Goal: Task Accomplishment & Management: Complete application form

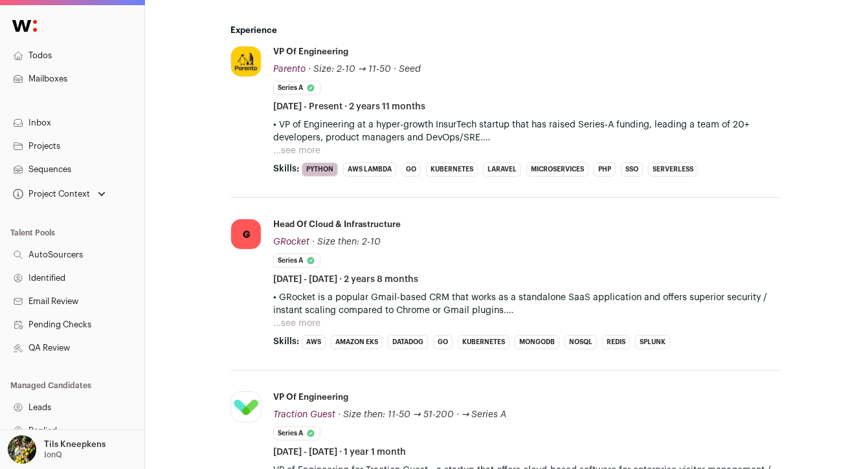
scroll to position [689, 0]
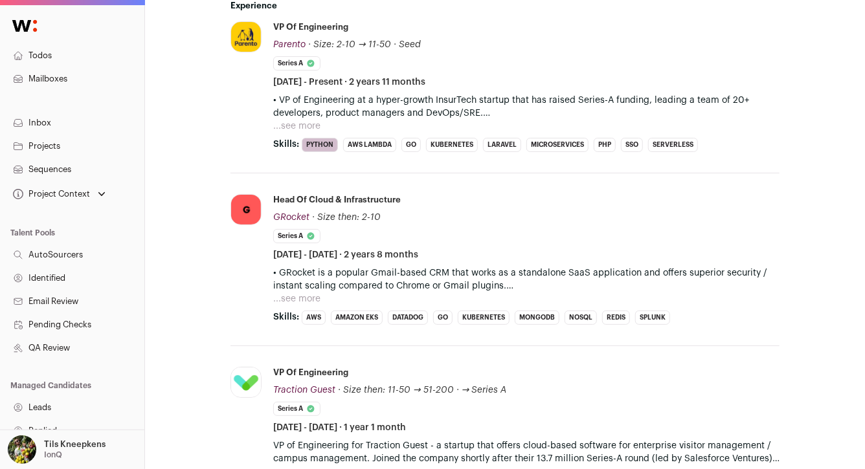
click at [302, 125] on button "...see more" at bounding box center [296, 126] width 47 height 13
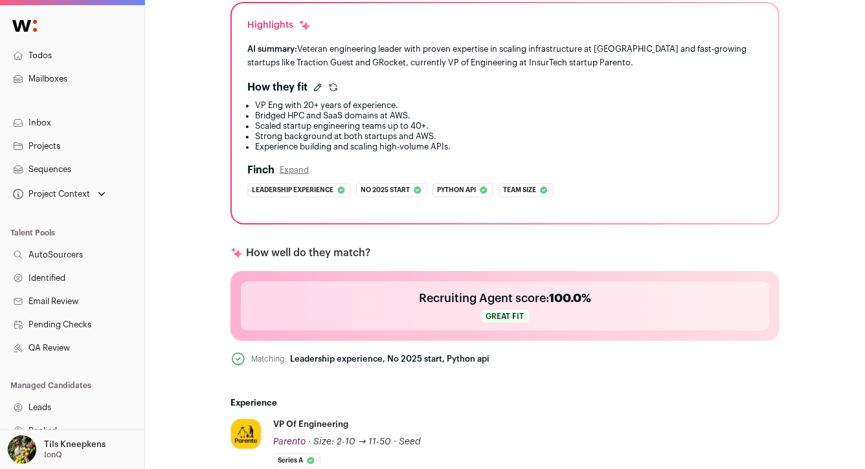
scroll to position [0, 0]
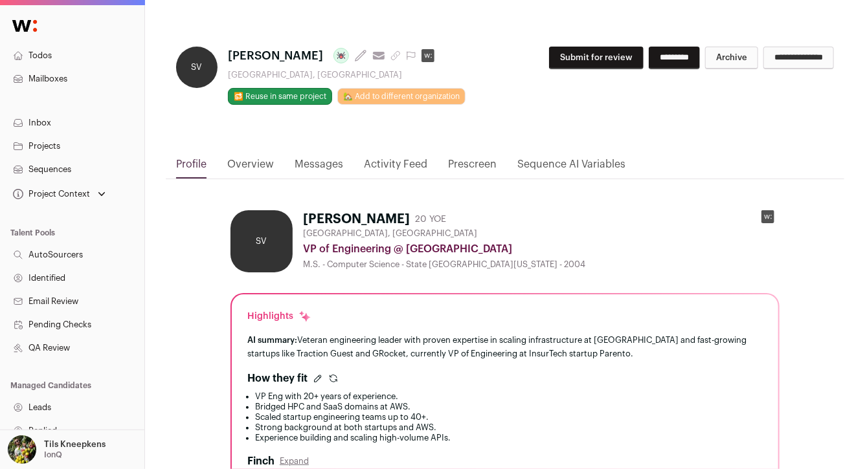
click at [371, 163] on link "Activity Feed" at bounding box center [395, 168] width 63 height 22
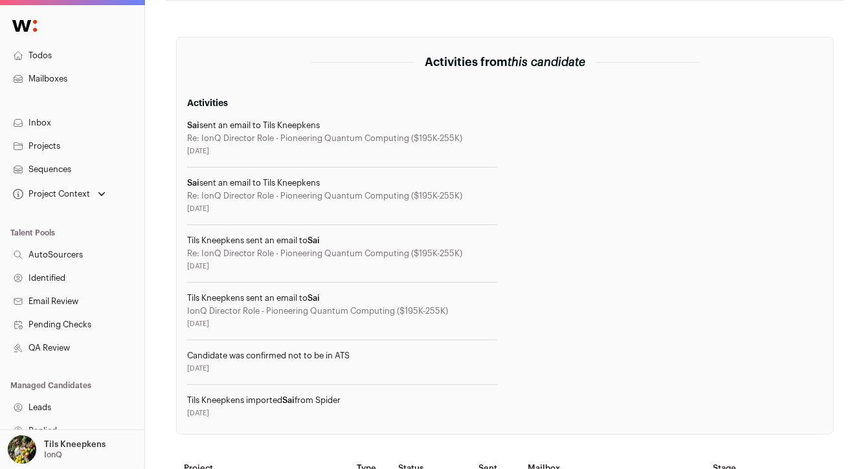
scroll to position [176, 0]
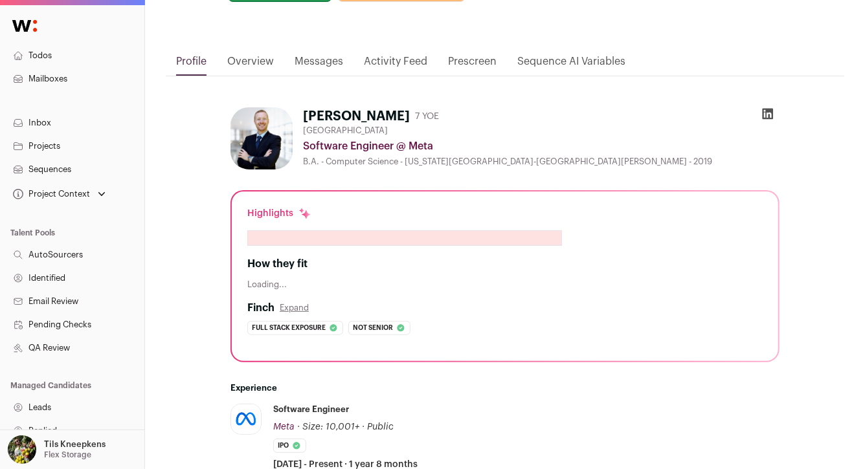
scroll to position [69, 0]
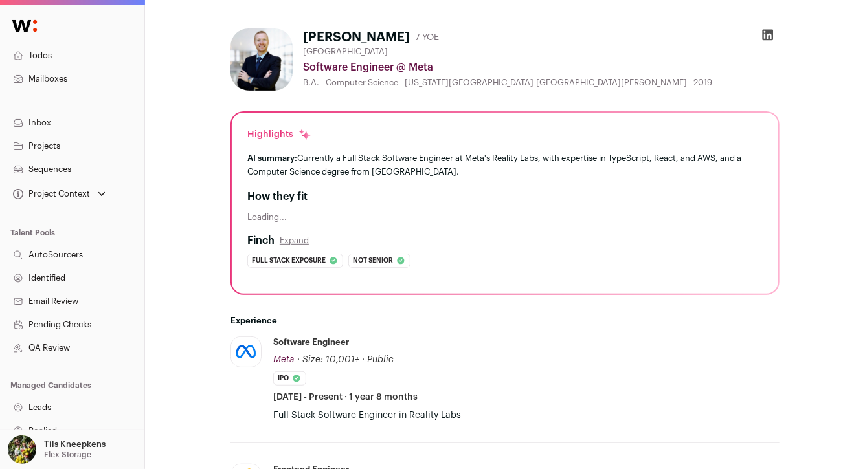
scroll to position [181, 0]
click at [300, 196] on h2 "How they fit" at bounding box center [504, 198] width 515 height 16
copy div "How they fit"
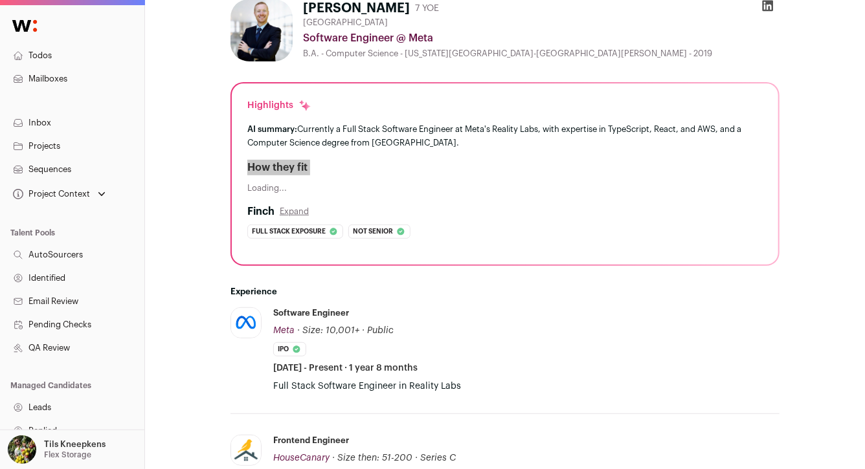
scroll to position [208, 0]
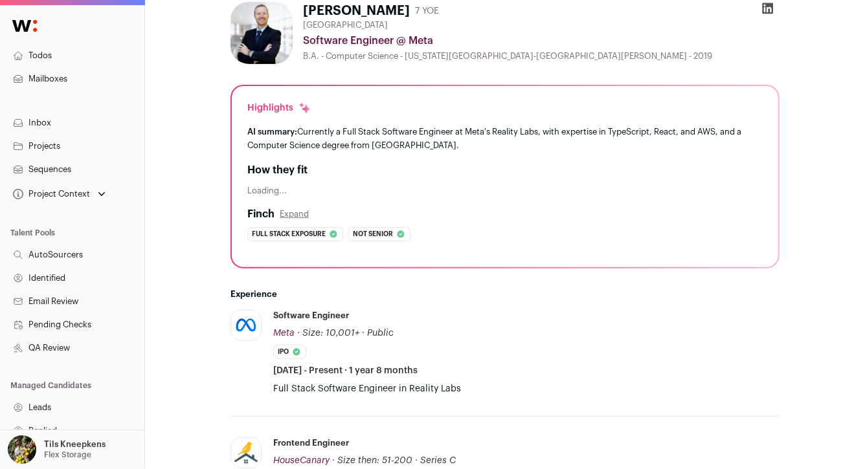
click at [284, 187] on div "Loading..." at bounding box center [504, 191] width 515 height 10
click at [273, 188] on div "Loading..." at bounding box center [504, 191] width 515 height 10
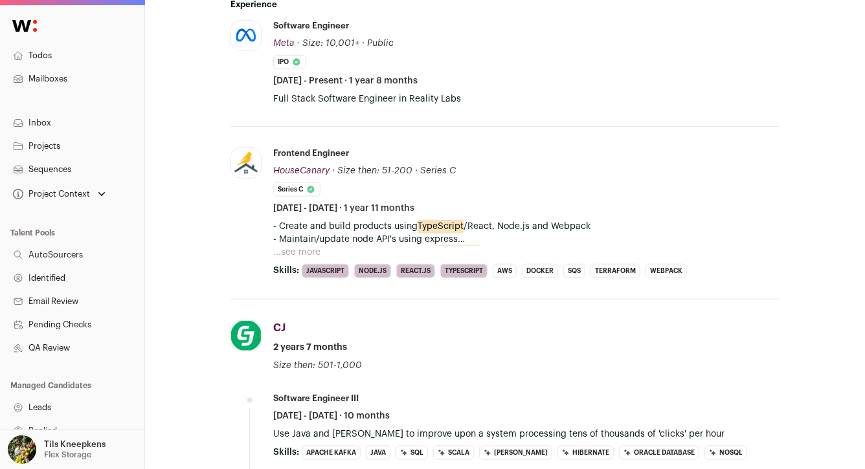
scroll to position [0, 0]
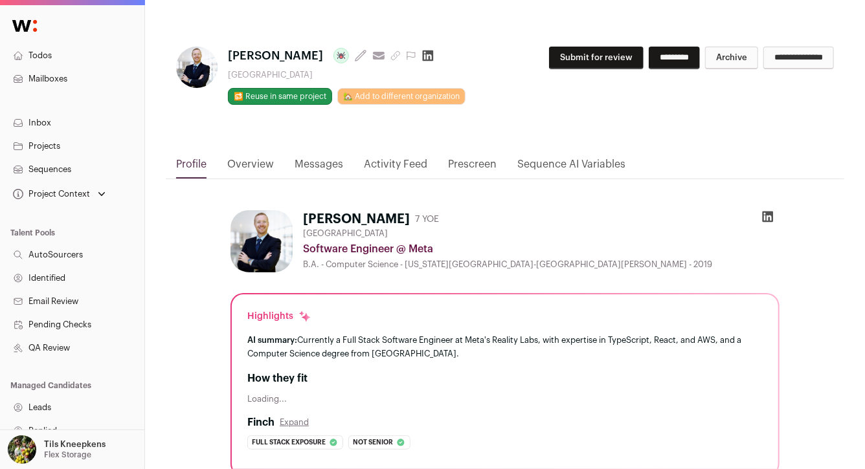
click at [265, 162] on link "Overview" at bounding box center [250, 168] width 47 height 22
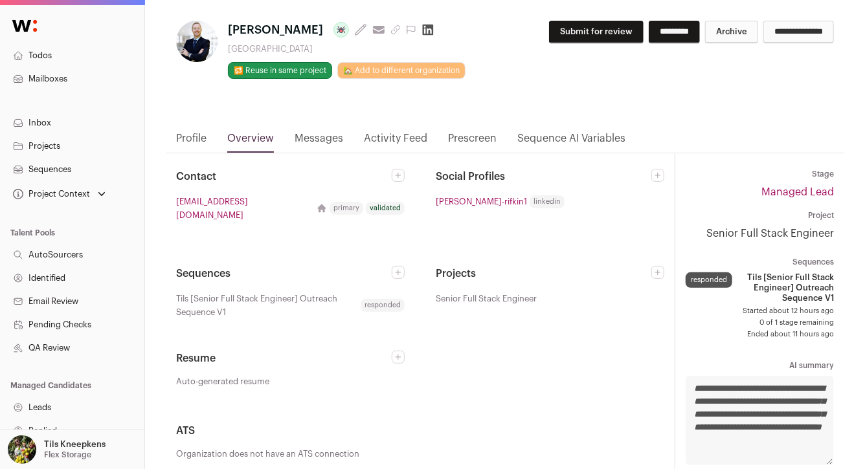
scroll to position [32, 0]
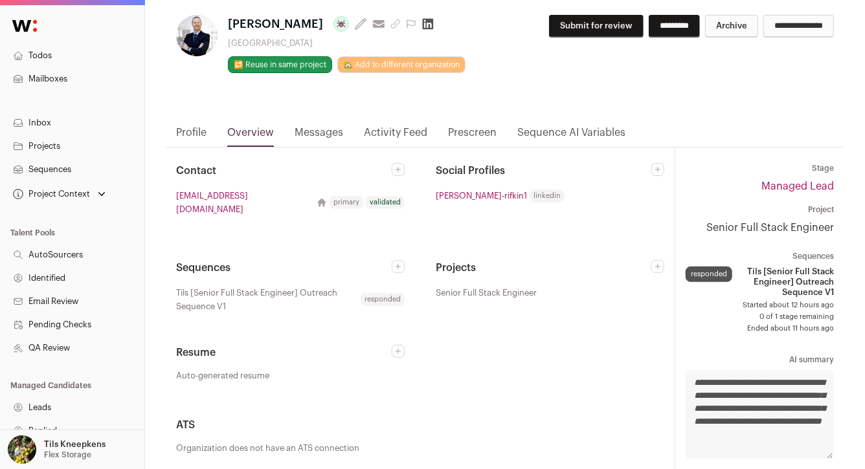
click at [311, 137] on link "Messages" at bounding box center [319, 136] width 49 height 22
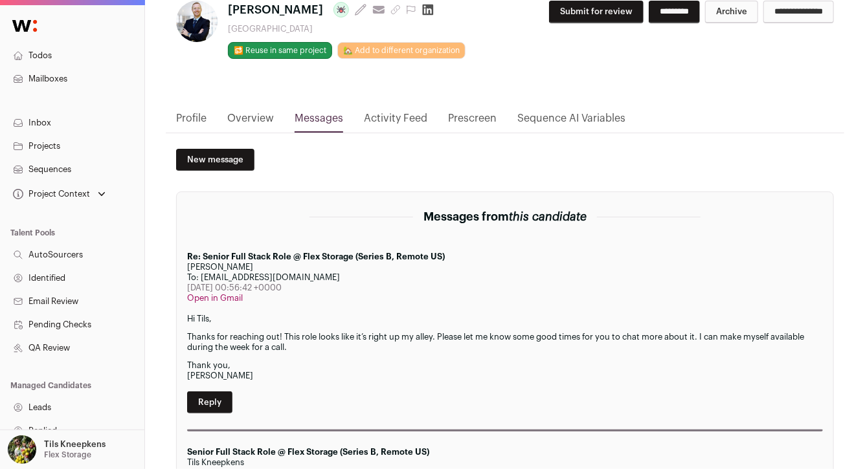
scroll to position [0, 0]
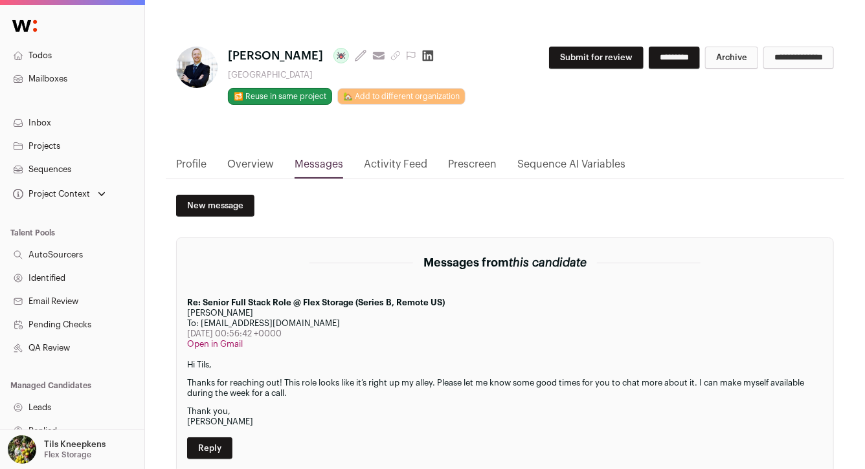
click at [205, 163] on link "Profile" at bounding box center [191, 168] width 30 height 22
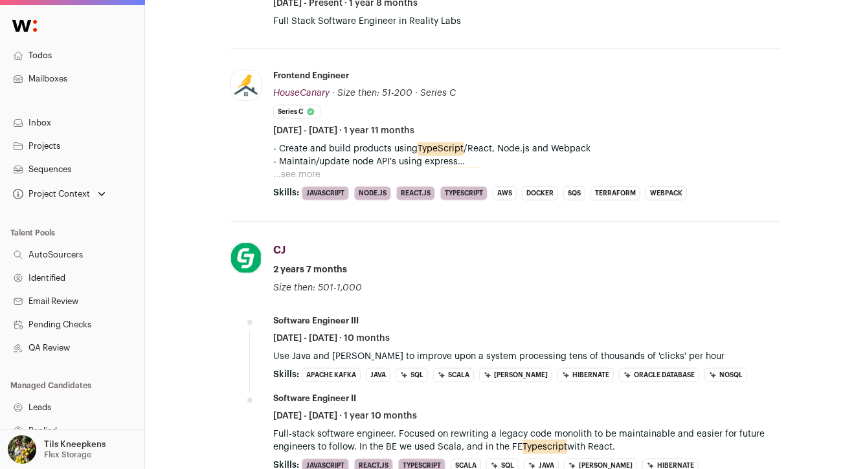
scroll to position [612, 0]
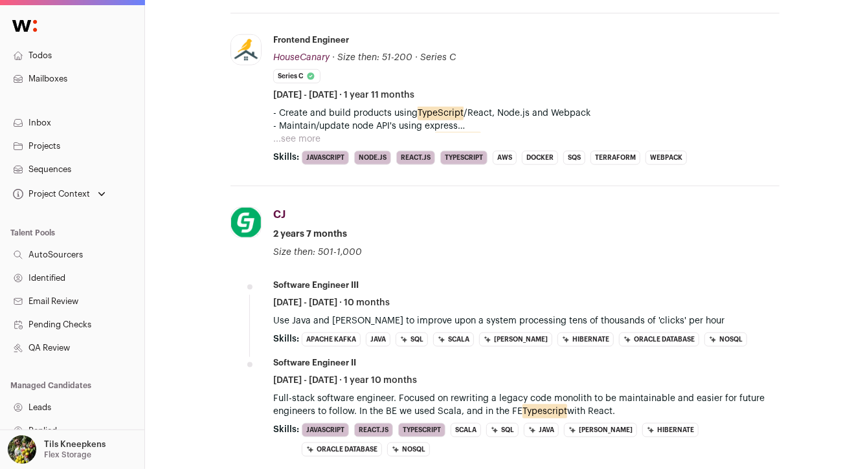
click at [298, 139] on button "...see more" at bounding box center [296, 139] width 47 height 13
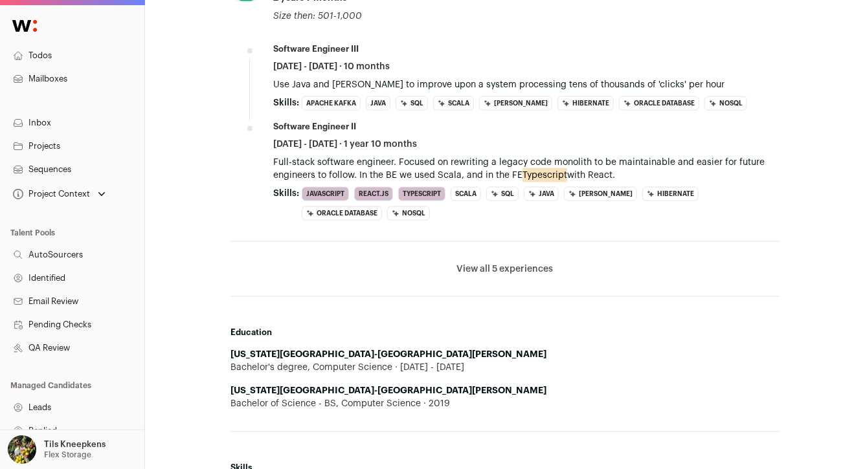
scroll to position [877, 0]
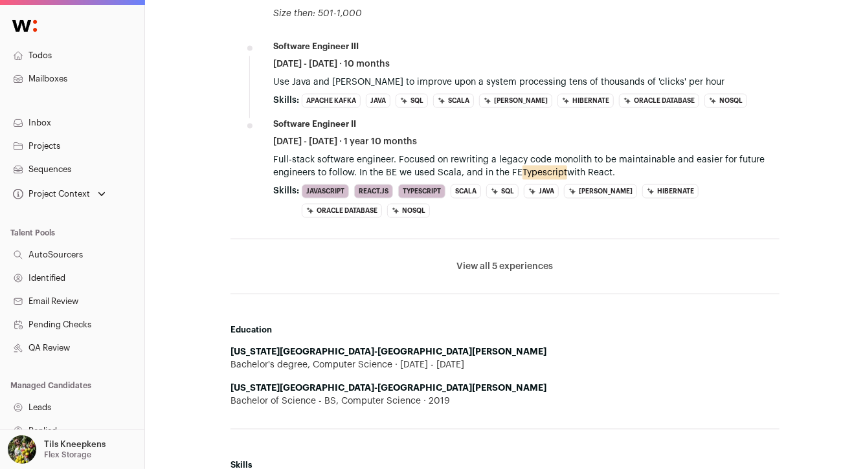
click at [493, 269] on button "View all 5 experiences" at bounding box center [505, 266] width 96 height 13
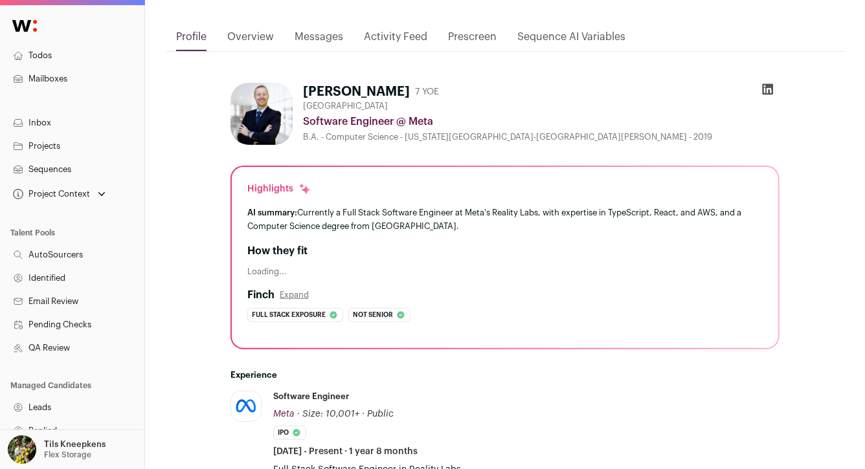
scroll to position [0, 0]
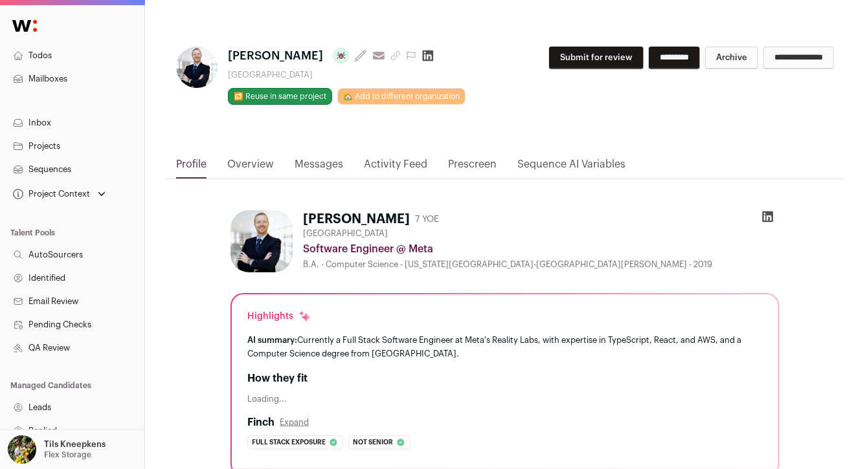
click at [578, 53] on button "Submit for review" at bounding box center [596, 58] width 95 height 23
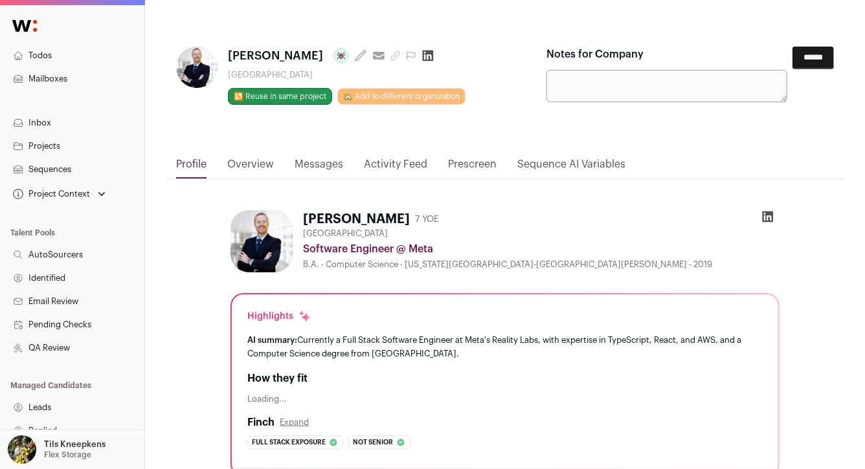
click at [809, 60] on input "******" at bounding box center [812, 58] width 41 height 23
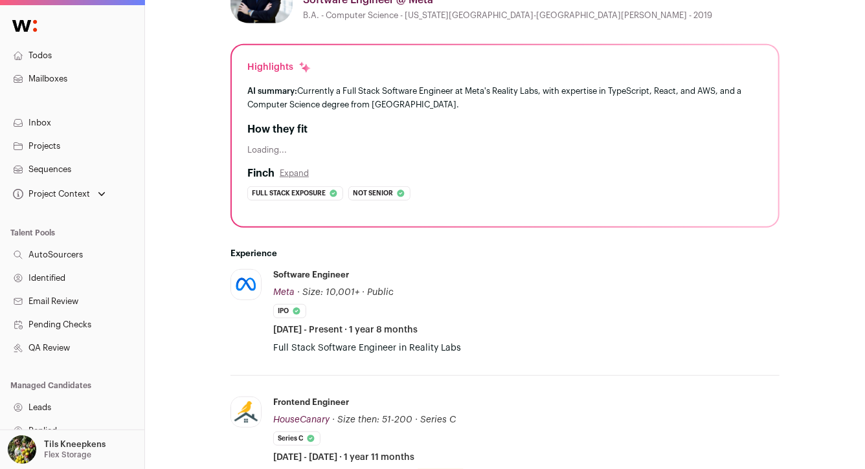
scroll to position [427, 0]
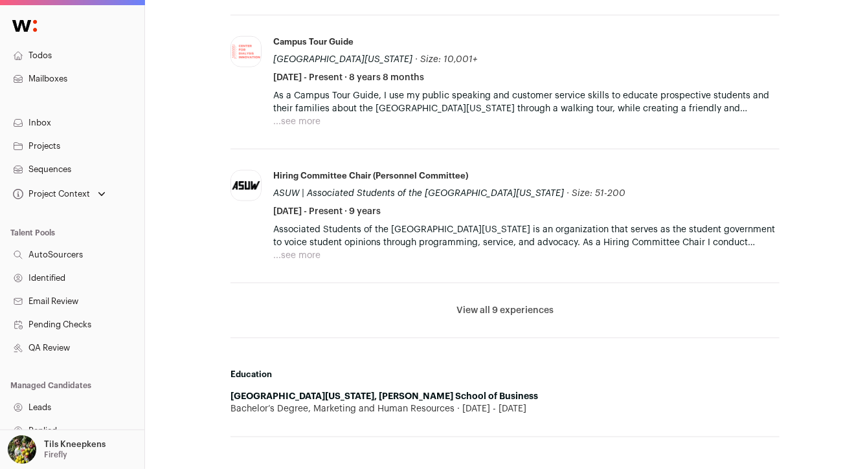
scroll to position [787, 0]
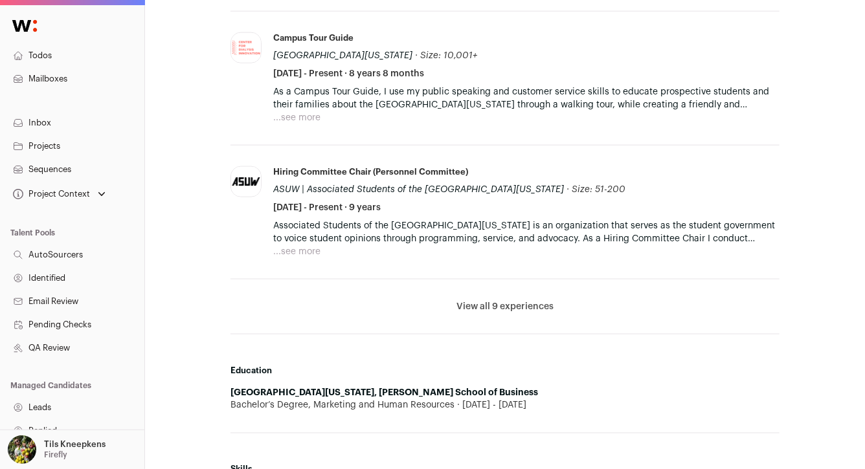
click at [515, 304] on button "View all 9 experiences" at bounding box center [504, 306] width 97 height 13
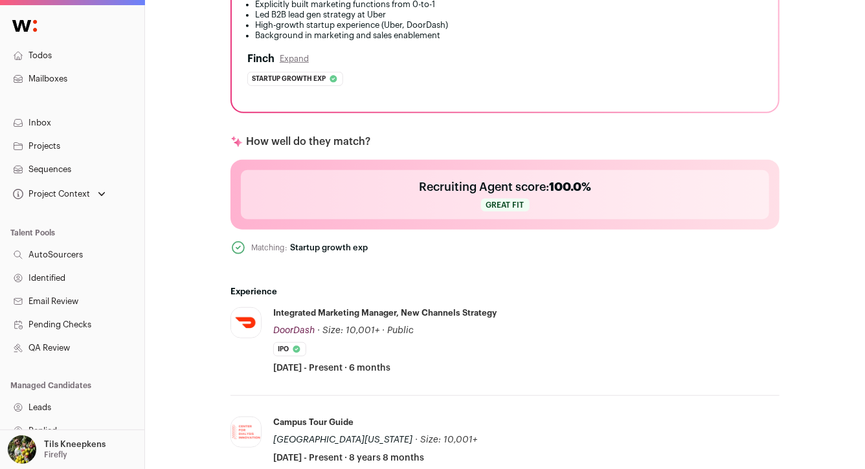
scroll to position [0, 0]
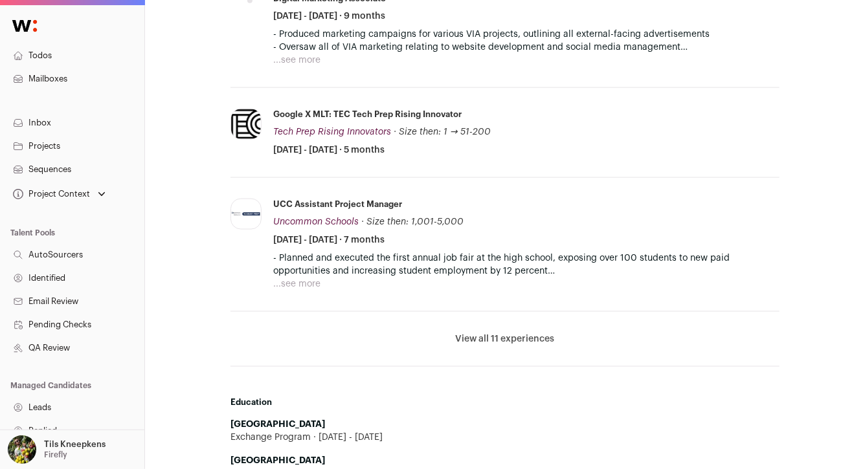
scroll to position [825, 0]
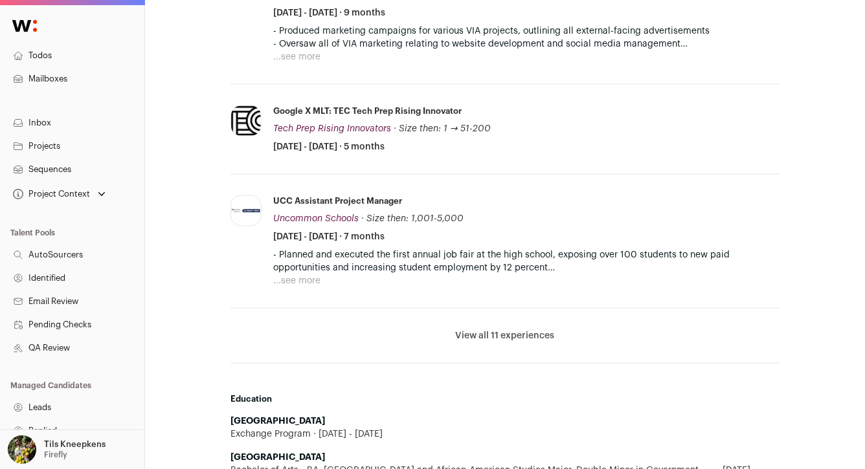
click at [527, 338] on button "View all 11 experiences" at bounding box center [505, 336] width 99 height 13
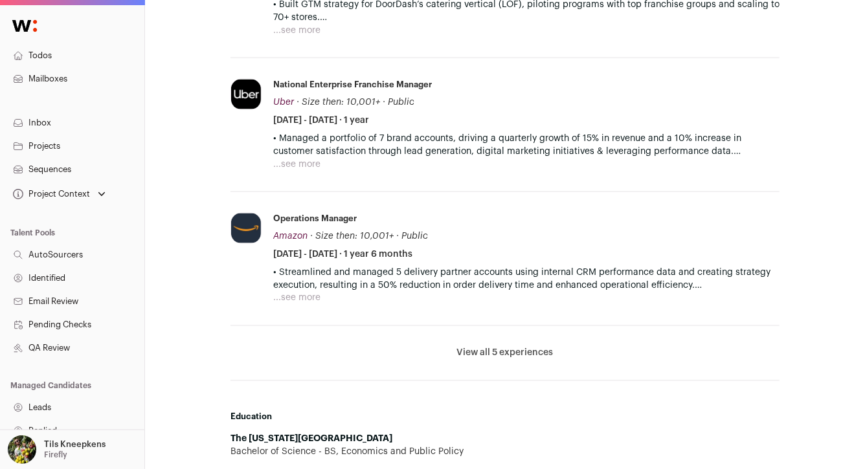
scroll to position [894, 0]
click at [477, 351] on button "View all 5 experiences" at bounding box center [505, 352] width 96 height 13
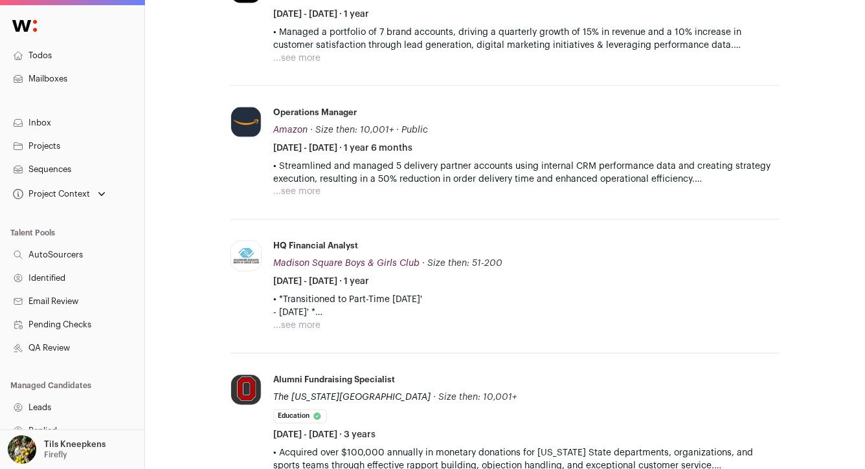
scroll to position [999, 0]
click at [311, 190] on button "...see more" at bounding box center [296, 192] width 47 height 13
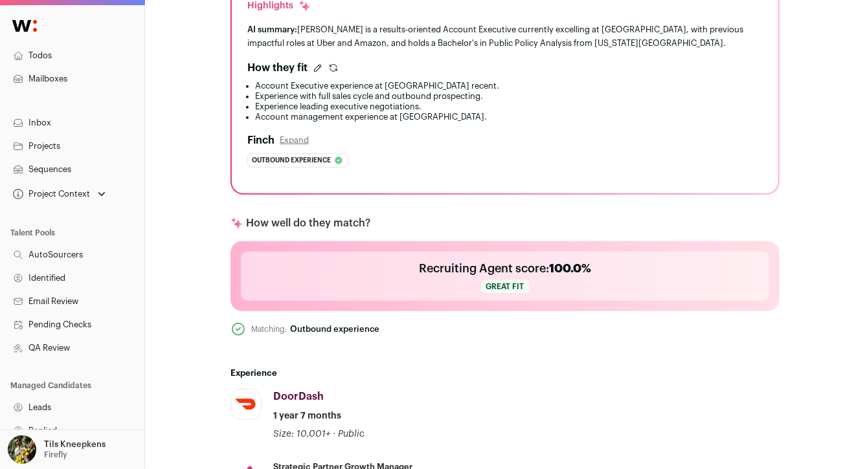
scroll to position [0, 0]
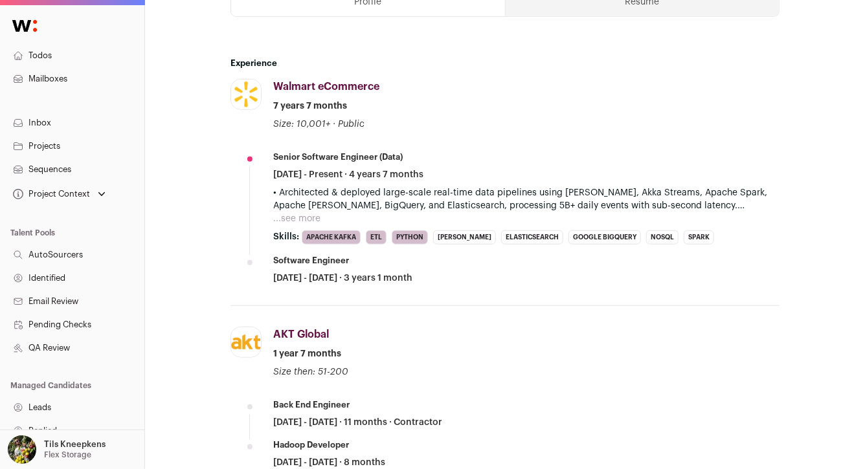
scroll to position [475, 0]
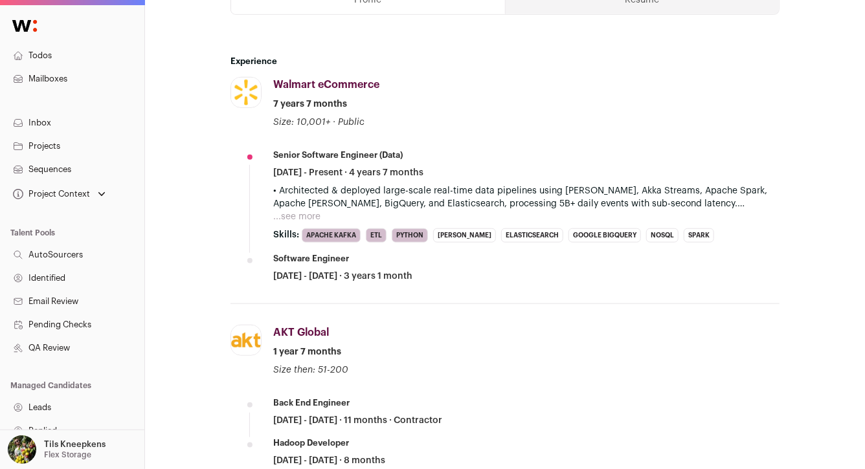
click at [309, 210] on button "...see more" at bounding box center [296, 216] width 47 height 13
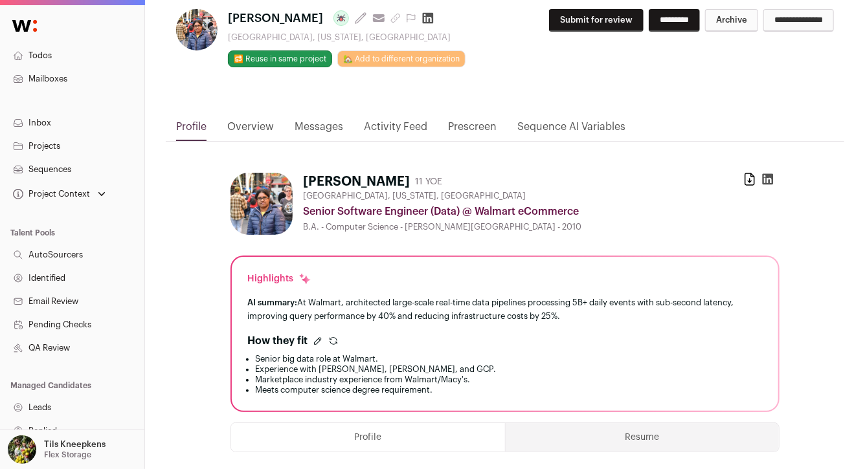
scroll to position [0, 0]
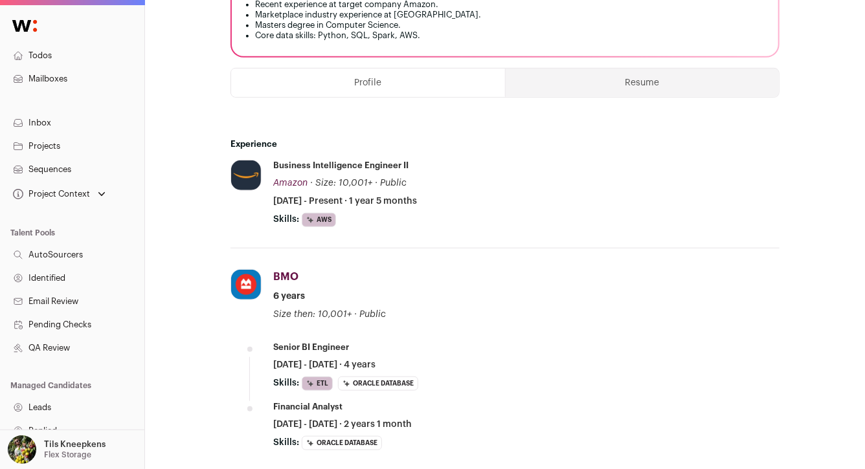
scroll to position [401, 0]
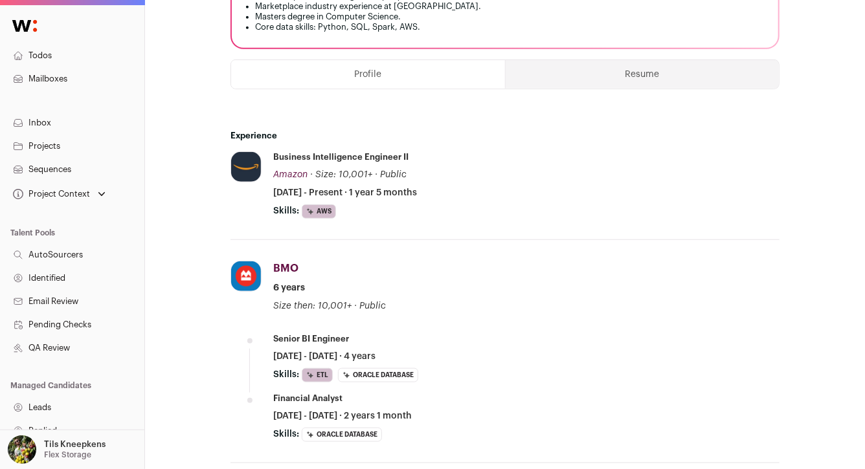
click at [609, 71] on button "Resume" at bounding box center [642, 74] width 273 height 28
